Goal: Information Seeking & Learning: Learn about a topic

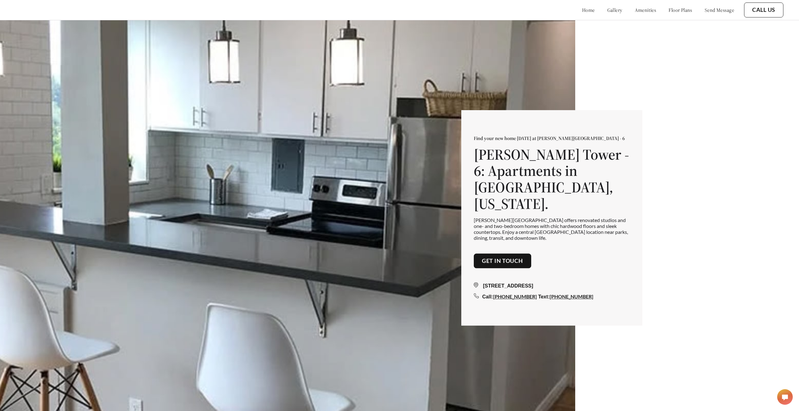
click at [700, 201] on div "Find your new home [DATE] at [PERSON_NAME][GEOGRAPHIC_DATA] - 6 [PERSON_NAME][G…" at bounding box center [399, 215] width 799 height 431
drag, startPoint x: 471, startPoint y: 217, endPoint x: 607, endPoint y: 227, distance: 136.4
click at [607, 227] on div "Find your new home [DATE] at [PERSON_NAME][GEOGRAPHIC_DATA] - 6 [PERSON_NAME][G…" at bounding box center [551, 218] width 181 height 216
click at [607, 227] on p "[PERSON_NAME][GEOGRAPHIC_DATA] offers renovated studios and one- and two-bedroo…" at bounding box center [552, 229] width 156 height 24
drag, startPoint x: 607, startPoint y: 227, endPoint x: 474, endPoint y: 217, distance: 133.9
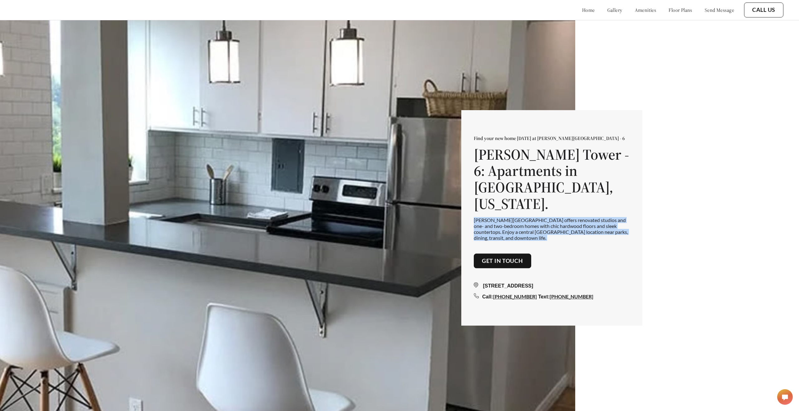
click at [474, 217] on p "[PERSON_NAME][GEOGRAPHIC_DATA] offers renovated studios and one- and two-bedroo…" at bounding box center [552, 229] width 156 height 24
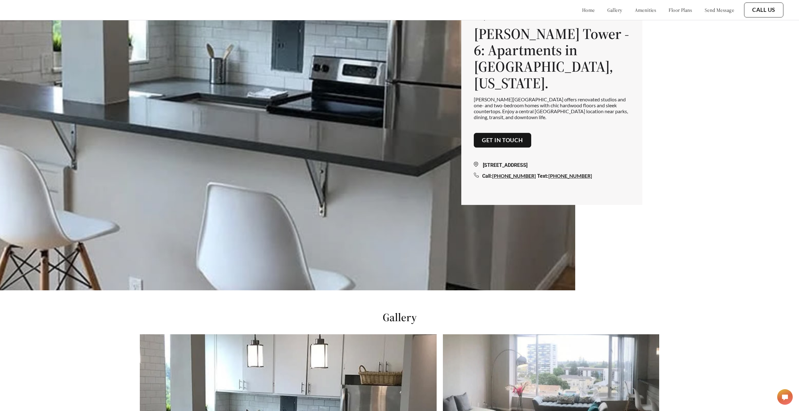
scroll to position [110, 0]
